Goal: Task Accomplishment & Management: Use online tool/utility

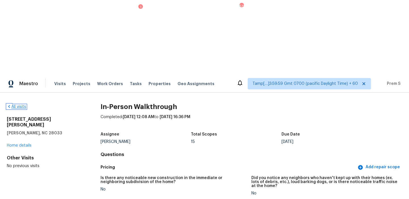
click at [14, 105] on link "All visits" at bounding box center [16, 107] width 19 height 4
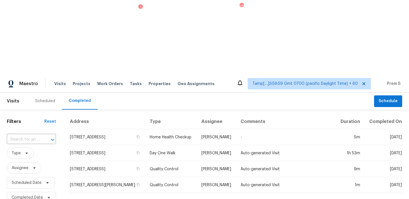
click at [22, 135] on input "text" at bounding box center [23, 139] width 33 height 9
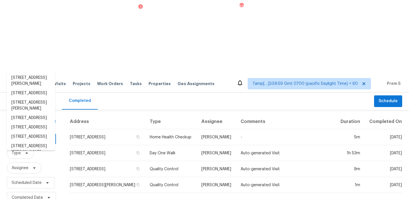
paste input "9844 Kings Glen St Las Vegas NV 89141"
type input "9844 Kings Glen St Las Vegas NV 89141"
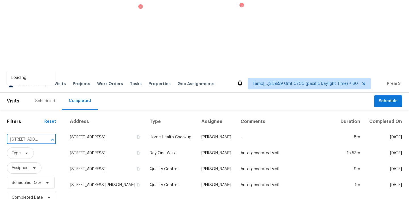
scroll to position [0, 44]
click at [29, 82] on li "9844 Kings Glen St, Las Vegas, NV 89141" at bounding box center [31, 80] width 48 height 15
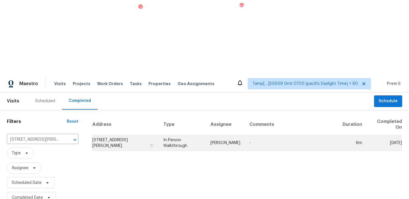
click at [110, 135] on td "9844 Kings Glen St, Las Vegas, NV 89141" at bounding box center [125, 143] width 67 height 16
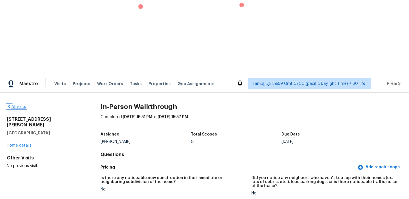
click at [24, 105] on link "All visits" at bounding box center [16, 107] width 19 height 4
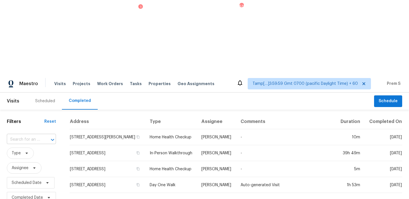
click at [19, 135] on input "text" at bounding box center [23, 139] width 33 height 9
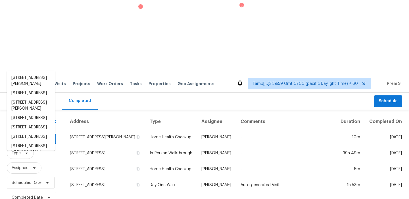
paste input "111 Oakview Dr, Double Oak, TX 75077"
type input "111 Oakview Dr, Double Oak, TX 75077"
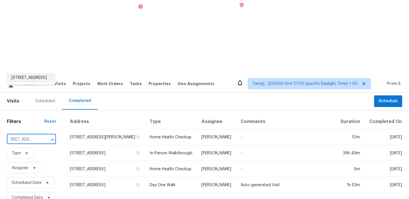
click at [34, 82] on li "111 Oakview Dr, Double Oak, TX 75077" at bounding box center [31, 77] width 48 height 9
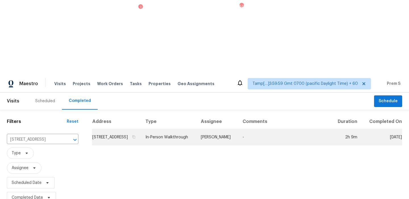
click at [130, 129] on td "111 Oakview Dr, Double Oak, TX 75077" at bounding box center [116, 137] width 49 height 16
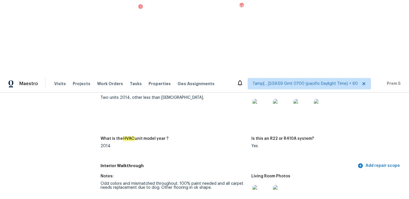
scroll to position [709, 0]
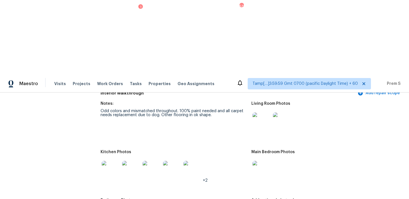
click at [265, 112] on img at bounding box center [262, 121] width 18 height 18
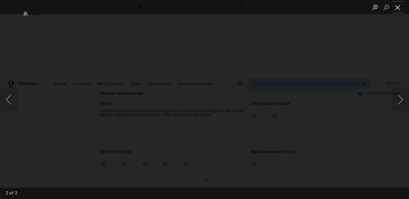
click at [397, 3] on button "Close lightbox" at bounding box center [397, 7] width 11 height 10
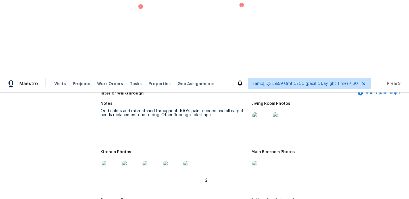
click at [265, 161] on img at bounding box center [262, 170] width 18 height 18
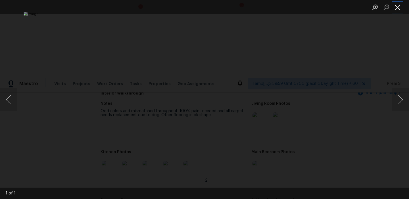
click at [398, 9] on button "Close lightbox" at bounding box center [397, 7] width 11 height 10
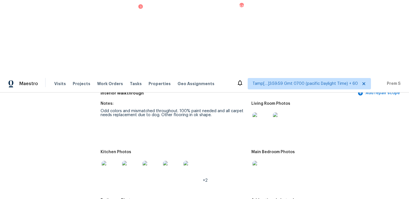
click at [111, 161] on img at bounding box center [111, 170] width 18 height 18
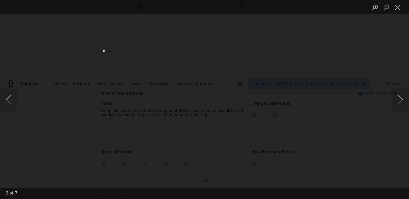
click at [397, 13] on li "Lightbox" at bounding box center [397, 7] width 11 height 14
click at [399, 8] on button "Close lightbox" at bounding box center [397, 7] width 11 height 10
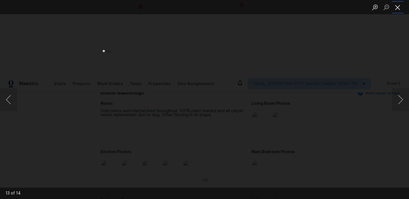
click at [398, 8] on button "Close lightbox" at bounding box center [397, 7] width 11 height 10
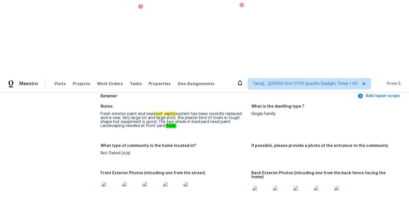
scroll to position [0, 0]
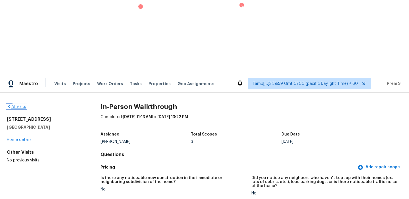
click at [21, 105] on link "All visits" at bounding box center [16, 107] width 19 height 4
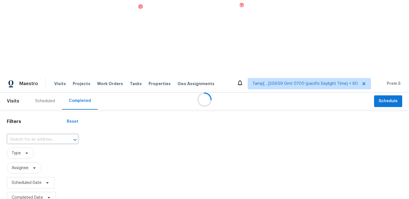
click at [19, 61] on div at bounding box center [204, 99] width 409 height 199
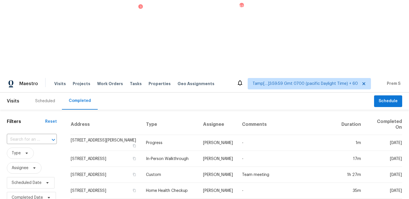
click at [22, 135] on input "text" at bounding box center [24, 139] width 34 height 9
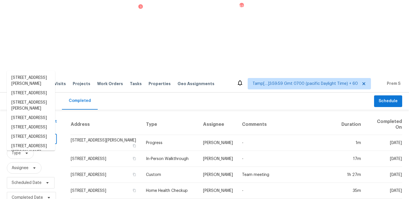
paste input "3081 Crosswind Dr, Fort Mill, SC 29707"
type input "3081 Crosswind Dr, Fort Mill, SC 29707"
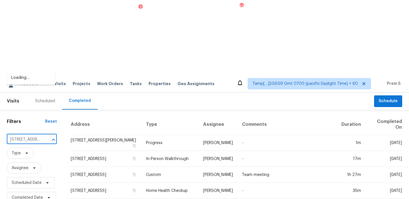
scroll to position [0, 42]
click at [36, 80] on li "3081 Crosswind Dr, Fort Mill, SC 29707" at bounding box center [31, 77] width 48 height 9
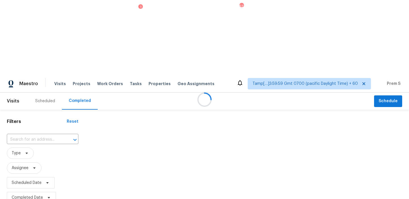
type input "3081 Crosswind Dr, Fort Mill, SC 29707"
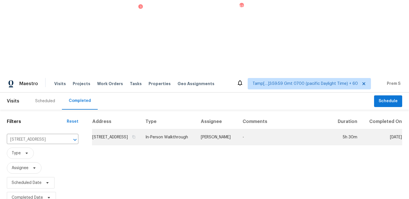
click at [121, 129] on td "3081 Crosswind Dr, Fort Mill, SC 29707" at bounding box center [116, 137] width 49 height 16
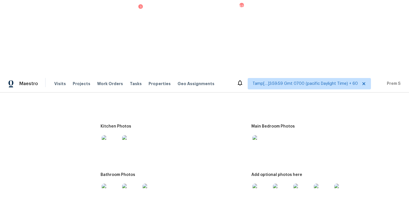
scroll to position [842, 0]
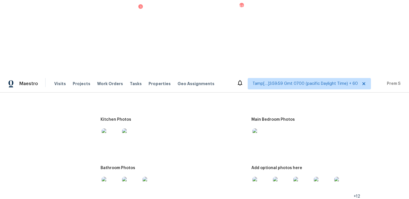
click at [259, 177] on img at bounding box center [262, 186] width 18 height 18
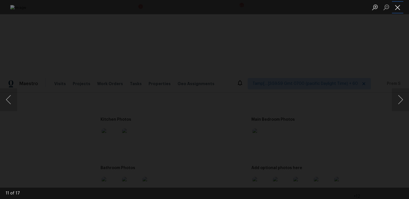
click at [396, 10] on button "Close lightbox" at bounding box center [397, 7] width 11 height 10
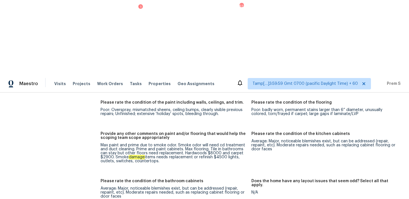
scroll to position [1051, 0]
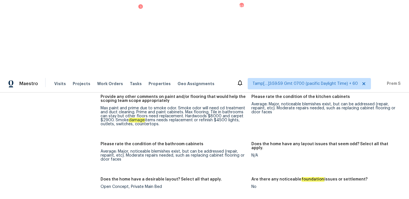
drag, startPoint x: 227, startPoint y: 38, endPoint x: 227, endPoint y: 43, distance: 5.7
click at [227, 95] on figure "Provide any other comments on paint and/or flooring that would help the scoping…" at bounding box center [176, 115] width 151 height 40
copy div "lights, outlets, switches, countertops."
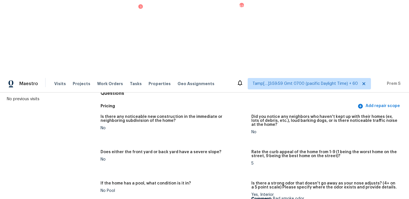
scroll to position [0, 0]
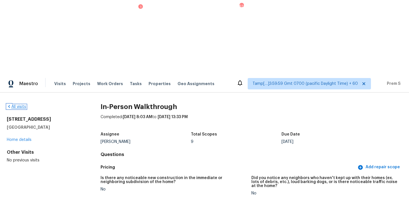
click at [16, 105] on link "All visits" at bounding box center [16, 107] width 19 height 4
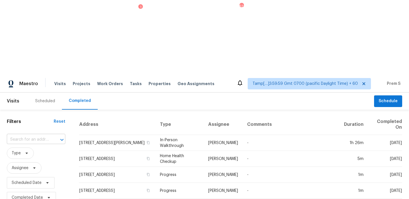
click at [40, 135] on input "text" at bounding box center [28, 139] width 43 height 9
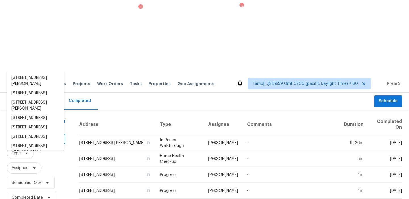
paste input "5904 Dahlberg Dr Raleigh NC 27603"
type input "5904 Dahlberg Dr Raleigh NC 27603"
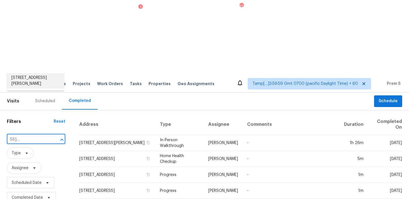
click at [46, 81] on li "5904 Dahlberg Dr, Raleigh, NC 27603" at bounding box center [35, 80] width 57 height 15
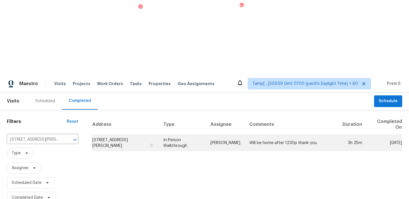
click at [127, 135] on td "5904 Dahlberg Dr, Raleigh, NC 27603" at bounding box center [125, 143] width 67 height 16
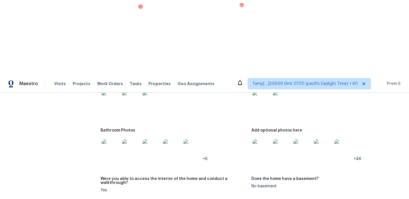
scroll to position [841, 0]
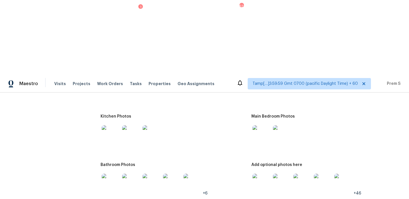
click at [261, 173] on img at bounding box center [262, 182] width 18 height 18
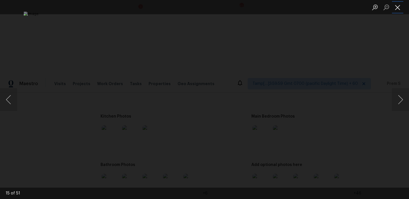
click at [400, 11] on button "Close lightbox" at bounding box center [397, 7] width 11 height 10
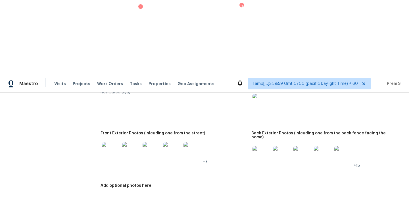
scroll to position [0, 0]
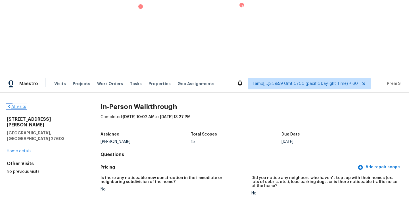
click at [21, 105] on link "All visits" at bounding box center [16, 107] width 19 height 4
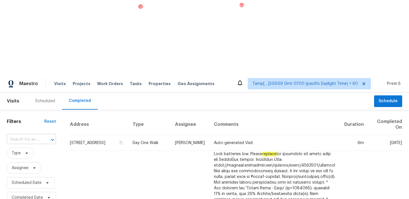
click at [36, 135] on input "text" at bounding box center [23, 139] width 33 height 9
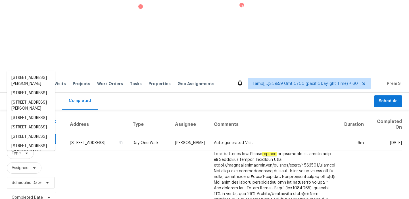
paste input "11315 Granite Rock Ln Tomball TX 77375"
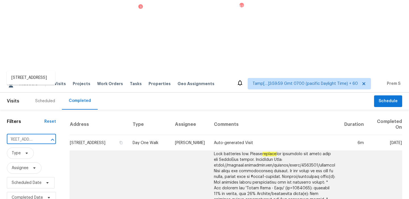
type input "11315 Granite Rock Ln Tomball TX 77375"
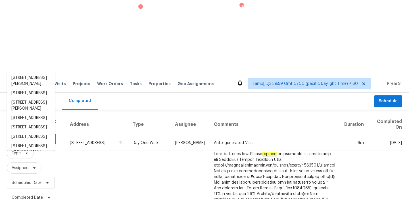
paste input "11315 Granite Rock Ln Tomball TX 77375"
type input "11315 Granite Rock Ln Tomball TX 77375"
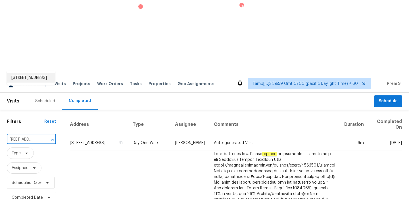
click at [37, 82] on li "11315 Granite Rock Ln, Tomball, TX 77375" at bounding box center [31, 77] width 48 height 9
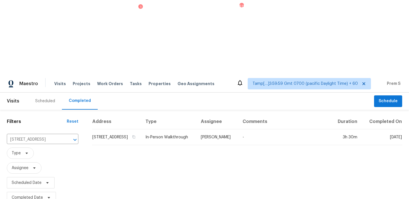
click at [123, 129] on td "11315 Granite Rock Ln, Tomball, TX 77375" at bounding box center [116, 137] width 49 height 16
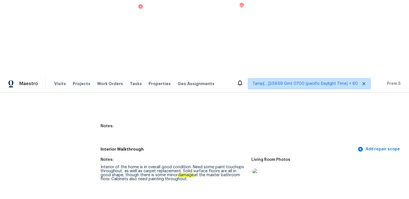
scroll to position [651, 0]
drag, startPoint x: 113, startPoint y: 85, endPoint x: 186, endPoint y: 87, distance: 73.4
click at [186, 165] on div "Interior of the home is in overall good condition. Need some paint touchups thr…" at bounding box center [174, 173] width 146 height 16
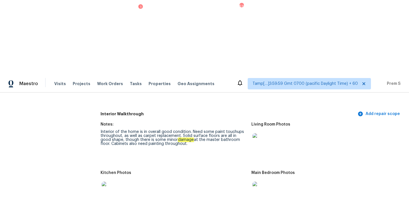
scroll to position [682, 0]
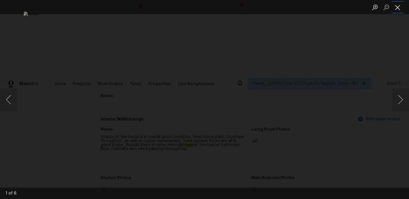
click at [397, 5] on button "Close lightbox" at bounding box center [397, 7] width 11 height 10
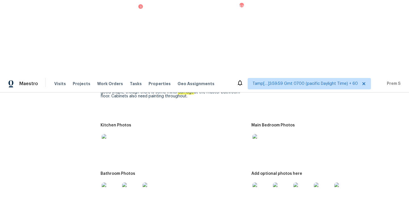
scroll to position [701, 0]
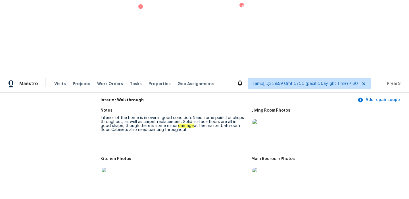
click at [118, 167] on img at bounding box center [111, 176] width 18 height 18
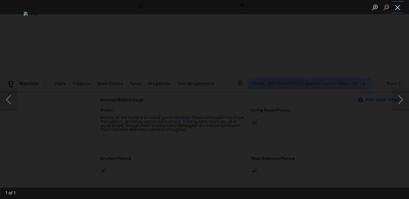
click at [396, 7] on button "Close lightbox" at bounding box center [397, 7] width 11 height 10
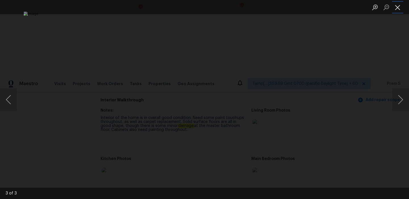
click at [397, 7] on button "Close lightbox" at bounding box center [397, 7] width 11 height 10
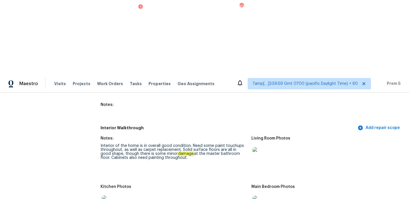
scroll to position [0, 0]
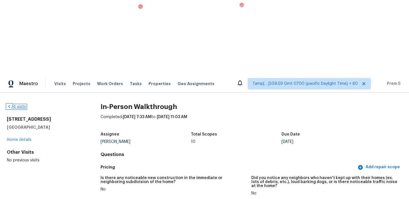
click at [21, 105] on link "All visits" at bounding box center [16, 107] width 19 height 4
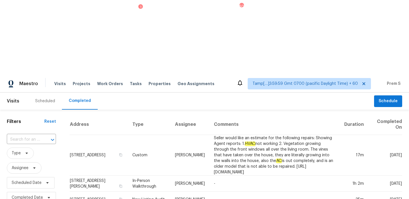
click at [44, 136] on div at bounding box center [48, 140] width 15 height 8
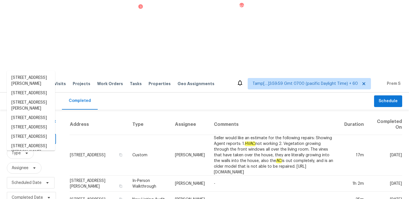
paste input "11661 Pleasant Creek Dr Jacksonville FL 32218"
type input "11661 Pleasant Creek Dr Jacksonville FL 32218"
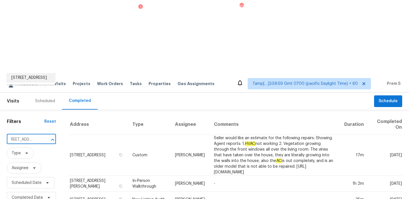
click at [43, 80] on li "11661 Pleasant Creek Dr, Jacksonville, FL 32218" at bounding box center [31, 77] width 48 height 9
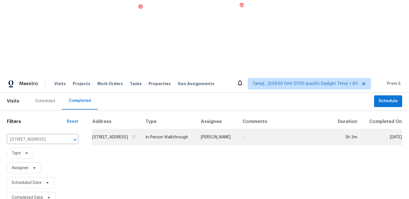
click at [103, 129] on td "11661 Pleasant Creek Dr, Jacksonville, FL 32218" at bounding box center [116, 137] width 49 height 16
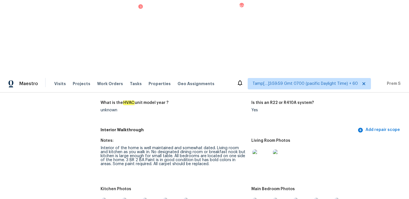
scroll to position [639, 0]
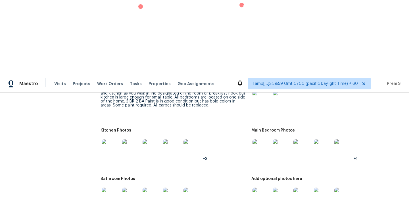
click at [260, 139] on img at bounding box center [262, 148] width 18 height 18
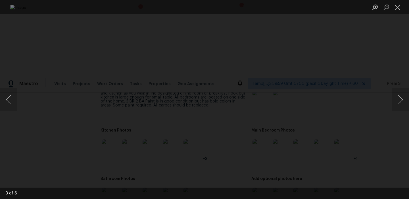
click at [397, 1] on li "Lightbox" at bounding box center [397, 7] width 11 height 14
click at [397, 5] on button "Close lightbox" at bounding box center [397, 7] width 11 height 10
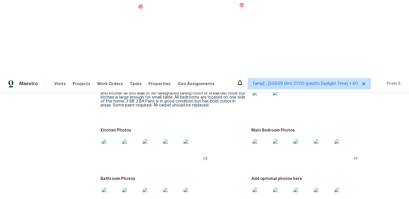
click at [265, 187] on img at bounding box center [262, 196] width 18 height 18
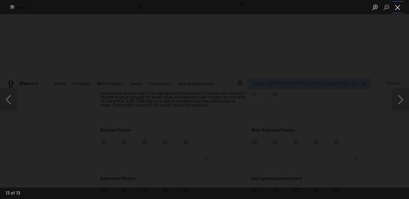
click at [397, 7] on button "Close lightbox" at bounding box center [397, 7] width 11 height 10
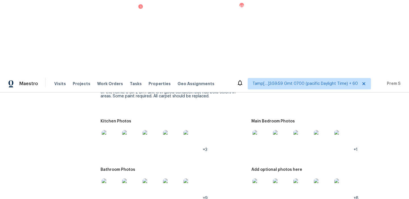
scroll to position [648, 0]
click at [268, 130] on img at bounding box center [262, 139] width 18 height 18
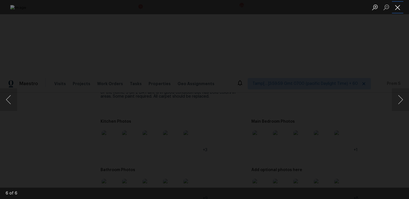
click at [400, 5] on button "Close lightbox" at bounding box center [397, 7] width 11 height 10
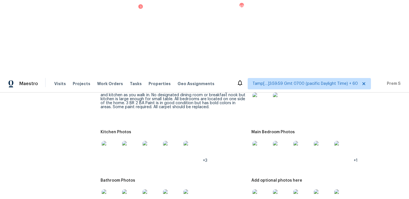
scroll to position [608, 0]
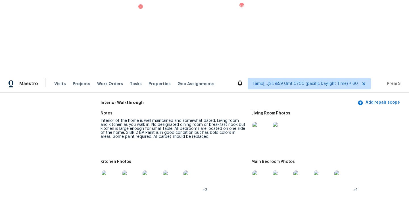
click at [261, 170] on img at bounding box center [262, 179] width 18 height 18
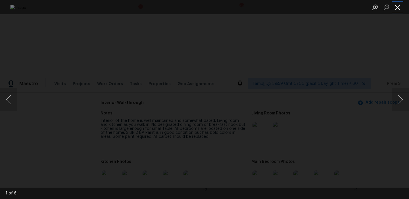
click at [397, 11] on button "Close lightbox" at bounding box center [397, 7] width 11 height 10
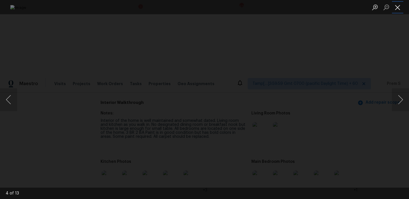
click at [398, 7] on button "Close lightbox" at bounding box center [397, 7] width 11 height 10
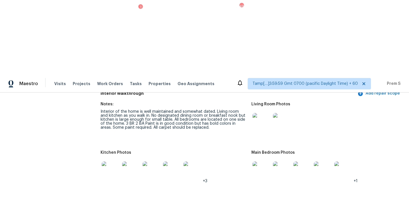
scroll to position [617, 0]
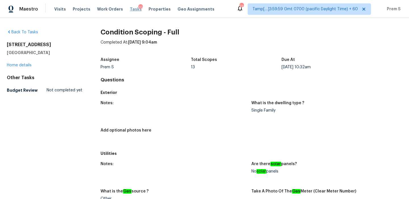
click at [133, 10] on span "Tasks" at bounding box center [136, 9] width 12 height 4
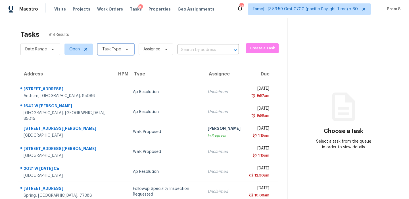
click at [105, 49] on span "Task Type" at bounding box center [111, 49] width 19 height 6
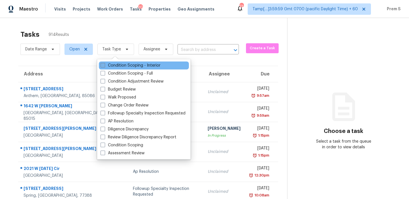
click at [117, 67] on label "Condition Scoping - Interior" at bounding box center [131, 66] width 60 height 6
click at [104, 66] on input "Condition Scoping - Interior" at bounding box center [103, 65] width 4 height 4
checkbox input "true"
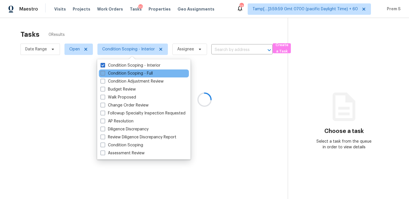
click at [117, 71] on label "Condition Scoping - Full" at bounding box center [127, 73] width 52 height 6
click at [104, 71] on input "Condition Scoping - Full" at bounding box center [103, 72] width 4 height 4
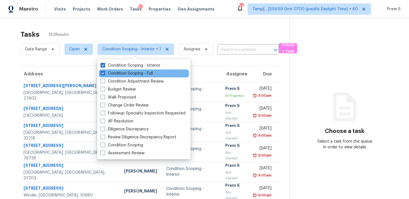
click at [161, 73] on div "Condition Scoping - Full" at bounding box center [144, 73] width 90 height 8
click at [140, 74] on label "Condition Scoping - Full" at bounding box center [127, 73] width 52 height 6
click at [104, 74] on input "Condition Scoping - Full" at bounding box center [103, 72] width 4 height 4
checkbox input "false"
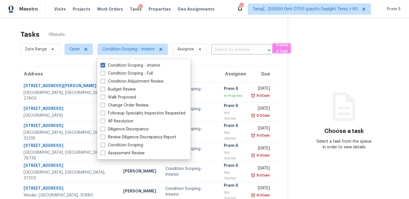
click at [205, 30] on div "Tasks 0 Results" at bounding box center [153, 34] width 267 height 15
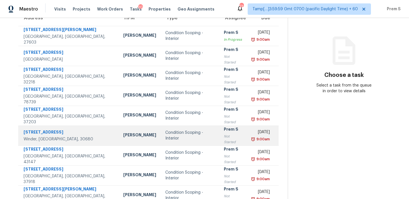
scroll to position [50, 0]
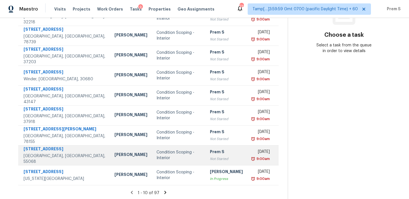
scroll to position [97, 0]
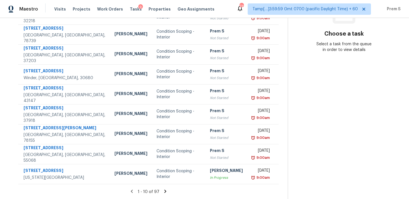
click at [164, 192] on icon at bounding box center [165, 190] width 5 height 5
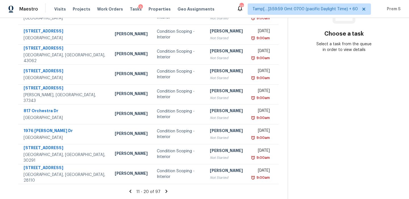
click at [166, 190] on icon at bounding box center [166, 190] width 5 height 5
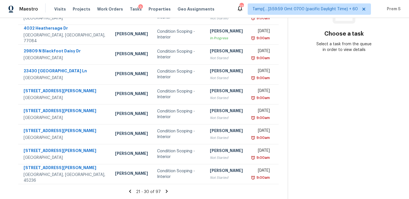
click at [166, 190] on icon at bounding box center [167, 190] width 2 height 3
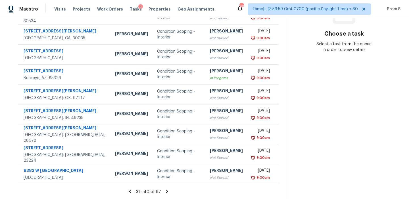
click at [166, 191] on icon at bounding box center [167, 190] width 2 height 3
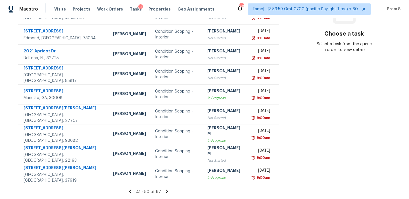
click at [167, 191] on icon at bounding box center [167, 190] width 5 height 5
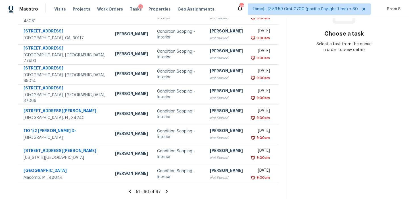
click at [166, 190] on icon at bounding box center [167, 190] width 2 height 3
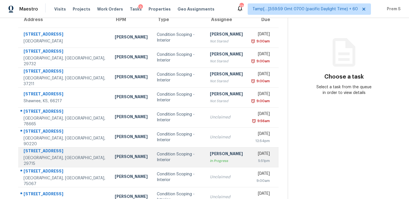
scroll to position [54, 0]
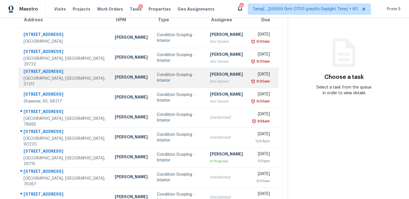
click at [252, 83] on div "9:00am" at bounding box center [261, 81] width 18 height 6
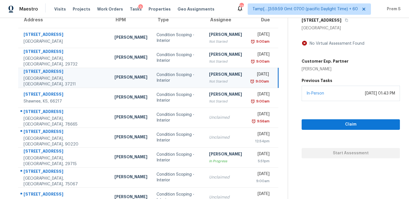
scroll to position [48, 0]
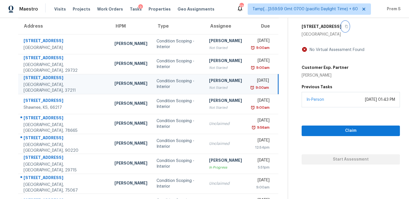
click at [345, 26] on icon "button" at bounding box center [346, 26] width 3 height 3
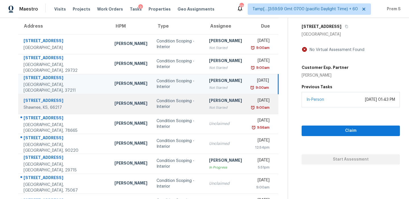
click at [226, 107] on td "Salma Ansari Not Started" at bounding box center [226, 104] width 42 height 20
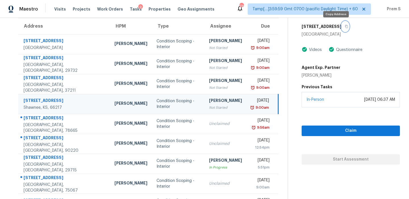
click at [345, 28] on icon "button" at bounding box center [346, 26] width 3 height 3
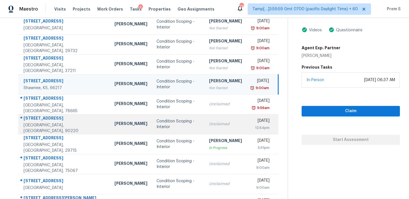
scroll to position [72, 0]
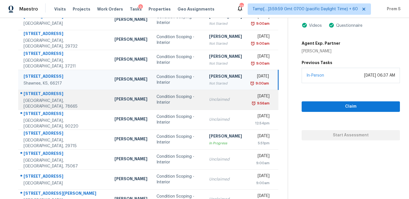
click at [218, 98] on div "Unclaimed" at bounding box center [225, 100] width 33 height 6
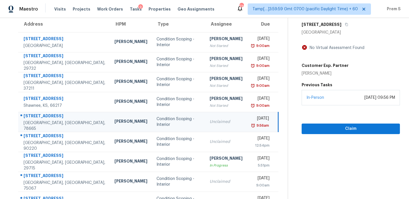
scroll to position [31, 0]
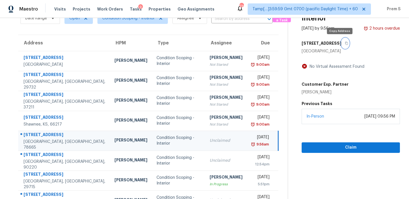
click at [342, 46] on button "button" at bounding box center [346, 43] width 8 height 10
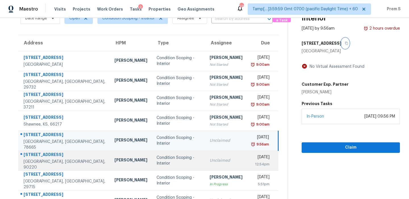
scroll to position [93, 0]
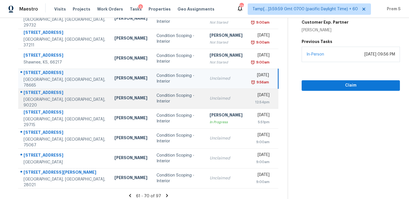
click at [252, 98] on div "Wed, Oct 1st 2025" at bounding box center [261, 95] width 18 height 7
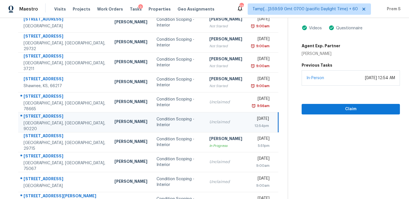
scroll to position [40, 0]
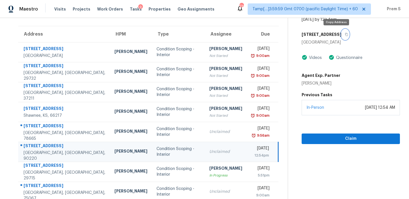
click at [342, 36] on button "button" at bounding box center [346, 34] width 8 height 10
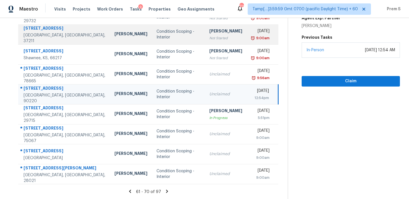
scroll to position [97, 0]
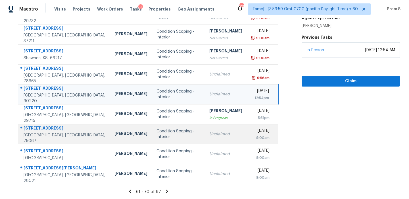
click at [219, 137] on td "Unclaimed" at bounding box center [226, 134] width 42 height 20
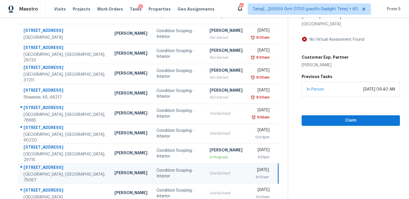
scroll to position [45, 0]
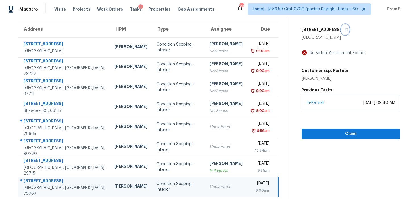
click at [347, 30] on icon "button" at bounding box center [346, 29] width 3 height 3
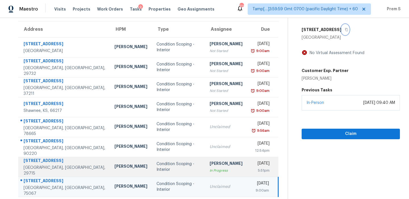
scroll to position [97, 0]
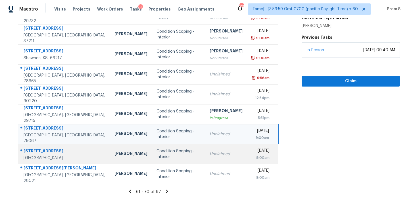
click at [252, 152] on div "Thu, Oct 2nd 2025" at bounding box center [261, 151] width 18 height 7
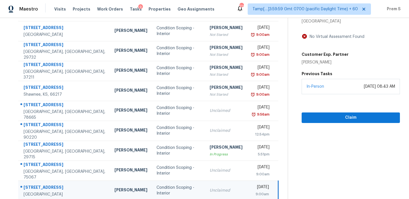
scroll to position [40, 0]
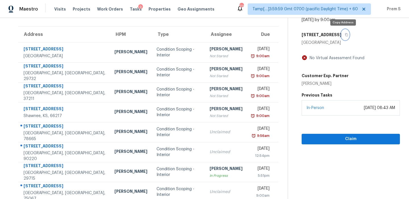
click at [345, 34] on icon "button" at bounding box center [346, 34] width 3 height 3
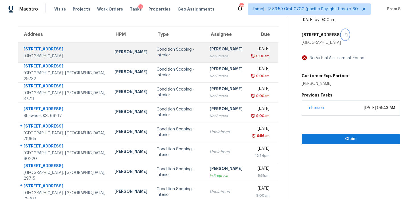
scroll to position [0, 0]
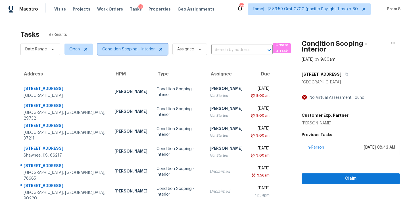
click at [136, 44] on span "Condition Scoping - Interior" at bounding box center [133, 48] width 70 height 11
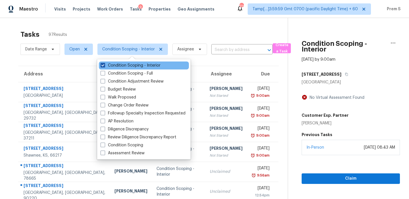
click at [126, 65] on label "Condition Scoping - Interior" at bounding box center [131, 66] width 60 height 6
click at [104, 65] on input "Condition Scoping - Interior" at bounding box center [103, 65] width 4 height 4
checkbox input "false"
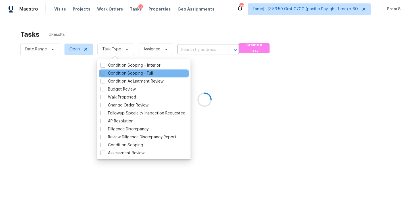
click at [123, 72] on label "Condition Scoping - Full" at bounding box center [127, 73] width 52 height 6
click at [104, 72] on input "Condition Scoping - Full" at bounding box center [103, 72] width 4 height 4
checkbox input "true"
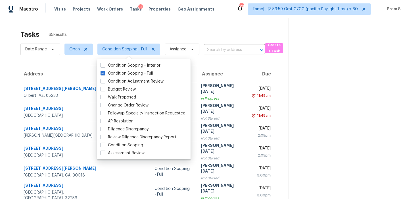
click at [248, 71] on th "Due" at bounding box center [263, 74] width 31 height 16
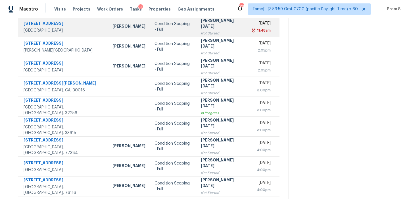
scroll to position [97, 0]
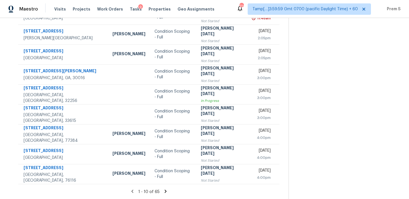
click at [163, 193] on icon at bounding box center [165, 190] width 5 height 5
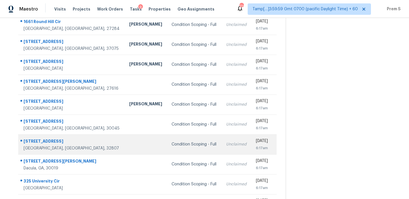
scroll to position [0, 0]
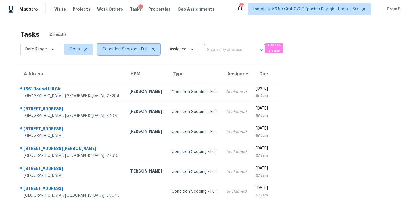
click at [137, 50] on span "Condition Scoping - Full" at bounding box center [124, 49] width 45 height 6
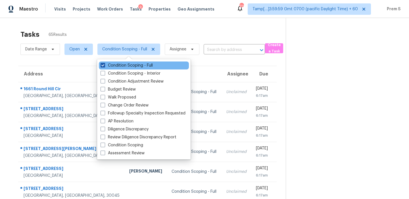
click at [126, 68] on label "Condition Scoping - Full" at bounding box center [127, 66] width 52 height 6
click at [104, 66] on input "Condition Scoping - Full" at bounding box center [103, 65] width 4 height 4
checkbox input "false"
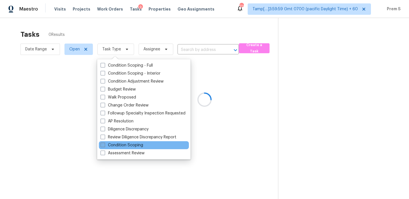
click at [122, 144] on label "Condition Scoping" at bounding box center [122, 145] width 43 height 6
click at [104, 144] on input "Condition Scoping" at bounding box center [103, 144] width 4 height 4
checkbox input "true"
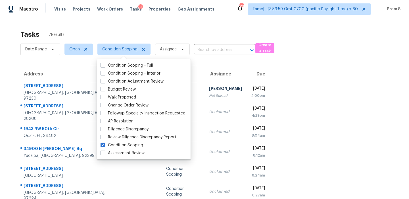
click at [247, 69] on th "Due" at bounding box center [260, 74] width 27 height 16
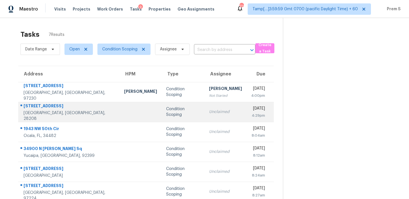
click at [251, 114] on div "4:29pm" at bounding box center [258, 116] width 14 height 6
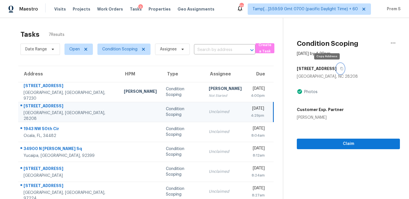
click at [337, 69] on button "button" at bounding box center [341, 68] width 8 height 10
click at [121, 50] on span "Condition Scoping" at bounding box center [119, 49] width 35 height 6
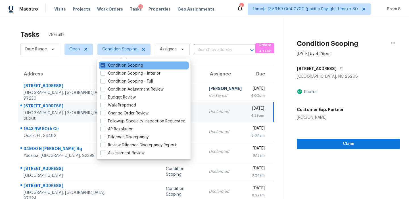
click at [118, 65] on label "Condition Scoping" at bounding box center [122, 66] width 43 height 6
click at [104, 65] on input "Condition Scoping" at bounding box center [103, 65] width 4 height 4
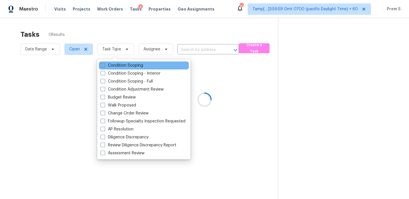
click at [118, 65] on label "Condition Scoping" at bounding box center [122, 66] width 43 height 6
click at [104, 65] on input "Condition Scoping" at bounding box center [103, 65] width 4 height 4
checkbox input "true"
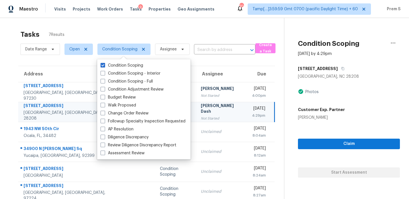
click at [216, 32] on div "Tasks 7 Results" at bounding box center [152, 34] width 264 height 15
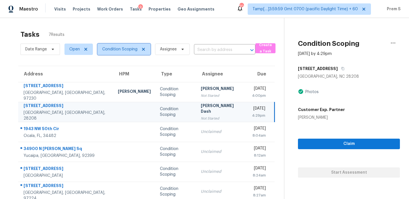
click at [124, 53] on span "Condition Scoping" at bounding box center [124, 48] width 53 height 11
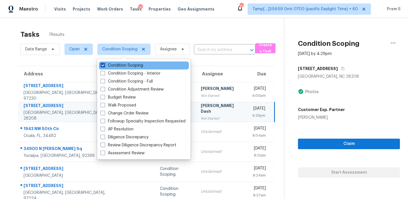
click at [123, 66] on label "Condition Scoping" at bounding box center [122, 66] width 43 height 6
click at [104, 66] on input "Condition Scoping" at bounding box center [103, 65] width 4 height 4
checkbox input "false"
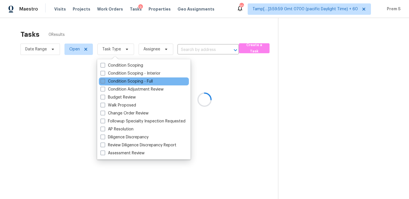
click at [121, 81] on label "Condition Scoping - Full" at bounding box center [127, 81] width 52 height 6
click at [104, 81] on input "Condition Scoping - Full" at bounding box center [103, 80] width 4 height 4
checkbox input "true"
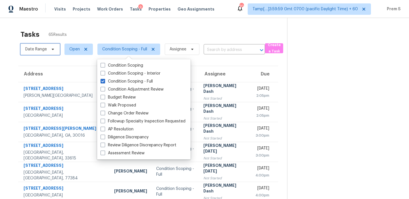
click at [33, 46] on span "Date Range" at bounding box center [36, 49] width 22 height 6
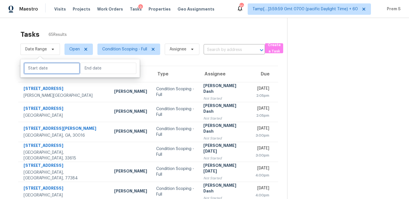
click at [41, 70] on input "text" at bounding box center [52, 68] width 56 height 11
select select "9"
select select "2025"
select select "10"
select select "2025"
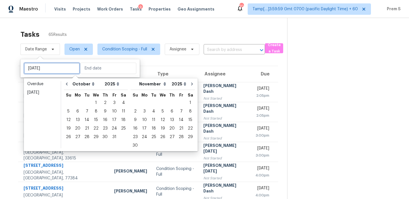
type input "Sat, Oct 11"
type input "Sun, Nov 02"
type input "Wed, Oct 01"
click at [94, 102] on div "1" at bounding box center [96, 103] width 9 height 8
type input "Wed, Oct 01"
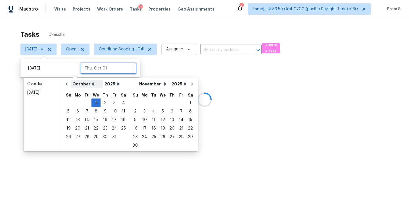
type input "Thu, Oct 02"
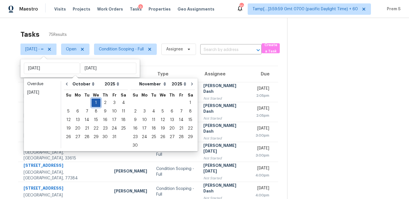
click at [93, 101] on div "1" at bounding box center [96, 103] width 9 height 8
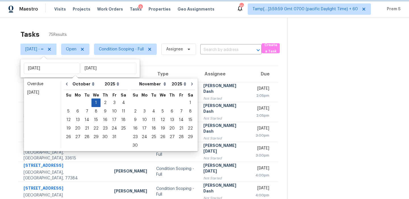
type input "Wed, Oct 01"
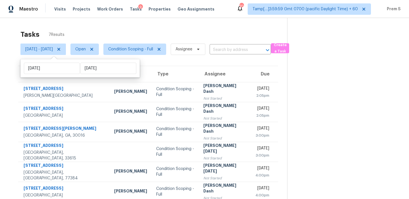
click at [173, 38] on div "Tasks 7 Results" at bounding box center [153, 34] width 267 height 15
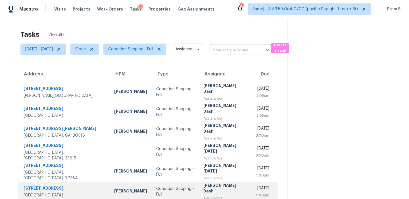
scroll to position [27, 0]
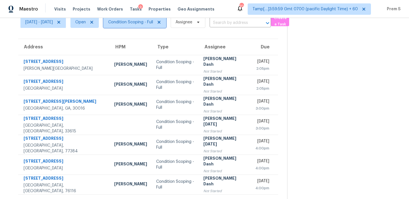
click at [153, 24] on span "Condition Scoping - Full" at bounding box center [130, 22] width 45 height 6
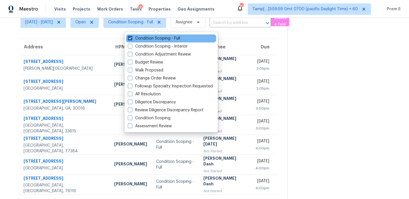
click at [148, 38] on label "Condition Scoping - Full" at bounding box center [154, 39] width 52 height 6
click at [132, 38] on input "Condition Scoping - Full" at bounding box center [130, 38] width 4 height 4
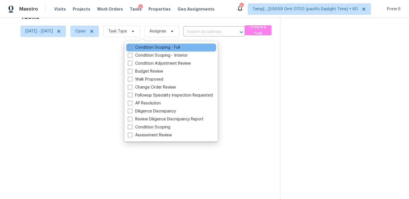
click at [144, 46] on label "Condition Scoping - Full" at bounding box center [154, 48] width 52 height 6
click at [132, 46] on input "Condition Scoping - Full" at bounding box center [130, 47] width 4 height 4
checkbox input "true"
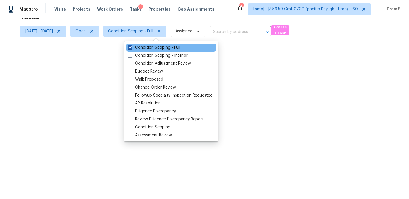
click at [144, 53] on label "Condition Scoping - Interior" at bounding box center [158, 56] width 60 height 6
click at [132, 53] on input "Condition Scoping - Interior" at bounding box center [130, 55] width 4 height 4
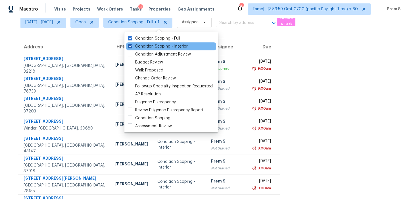
click at [144, 48] on label "Condition Scoping - Interior" at bounding box center [158, 46] width 60 height 6
click at [132, 47] on input "Condition Scoping - Interior" at bounding box center [130, 45] width 4 height 4
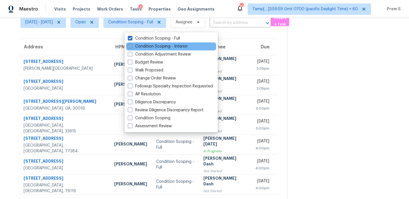
click at [152, 44] on label "Condition Scoping - Interior" at bounding box center [158, 46] width 60 height 6
click at [132, 44] on input "Condition Scoping - Interior" at bounding box center [130, 45] width 4 height 4
checkbox input "true"
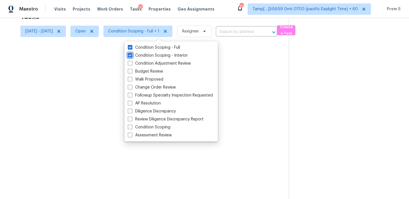
scroll to position [27, 0]
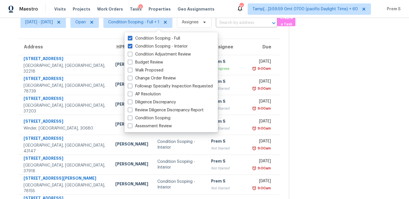
click at [150, 42] on div "Condition Scoping - Full" at bounding box center [171, 38] width 90 height 8
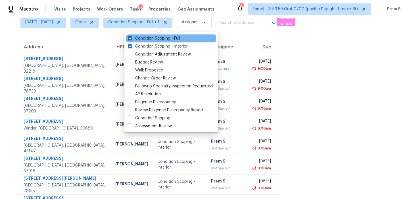
click at [152, 40] on label "Condition Scoping - Full" at bounding box center [154, 39] width 52 height 6
click at [132, 39] on input "Condition Scoping - Full" at bounding box center [130, 38] width 4 height 4
checkbox input "false"
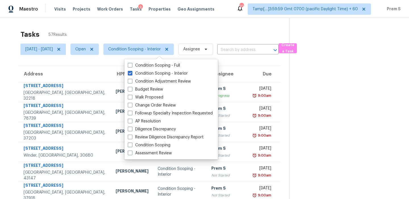
click at [117, 29] on div "Tasks 57 Results" at bounding box center [154, 34] width 269 height 15
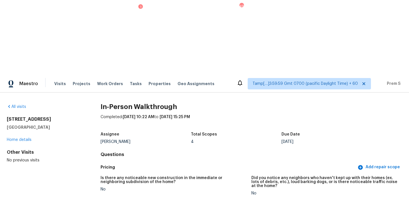
scroll to position [617, 0]
